Goal: Find specific page/section: Find specific page/section

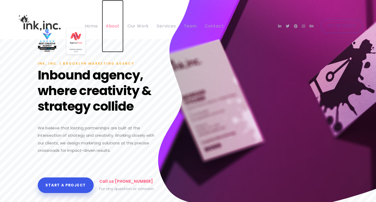
click at [104, 3] on link "About" at bounding box center [113, 26] width 22 height 52
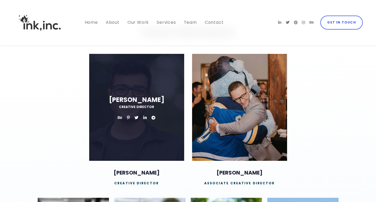
scroll to position [1925, 0]
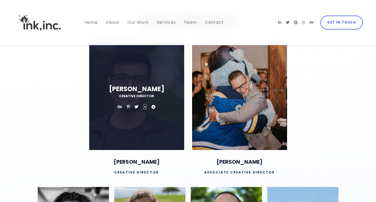
click at [145, 105] on icon at bounding box center [144, 107] width 3 height 4
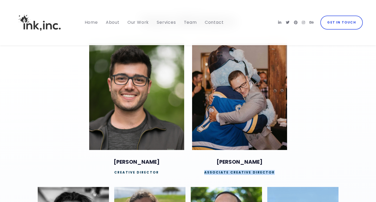
drag, startPoint x: 204, startPoint y: 158, endPoint x: 280, endPoint y: 157, distance: 75.9
click at [280, 170] on h6 "Associate Creative Director" at bounding box center [239, 172] width 95 height 5
drag, startPoint x: 268, startPoint y: 148, endPoint x: 224, endPoint y: 143, distance: 43.8
click at [224, 158] on h3 "[PERSON_NAME]" at bounding box center [239, 162] width 95 height 8
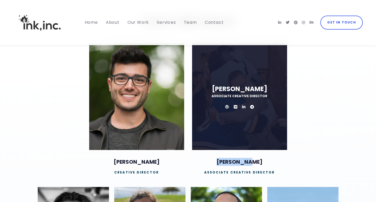
copy h3 "[PERSON_NAME]"
click at [244, 105] on icon at bounding box center [243, 107] width 3 height 4
